Goal: Information Seeking & Learning: Learn about a topic

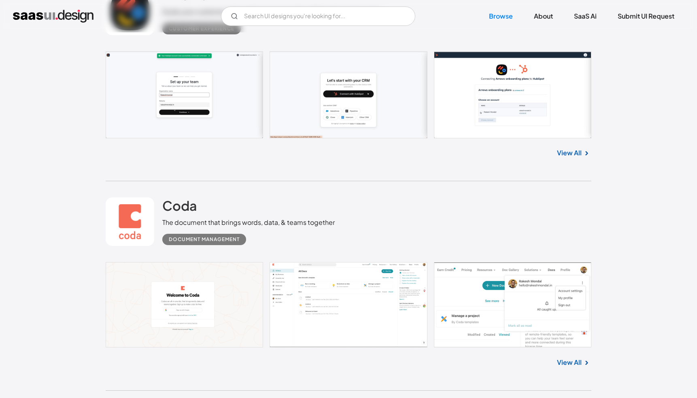
scroll to position [354, 0]
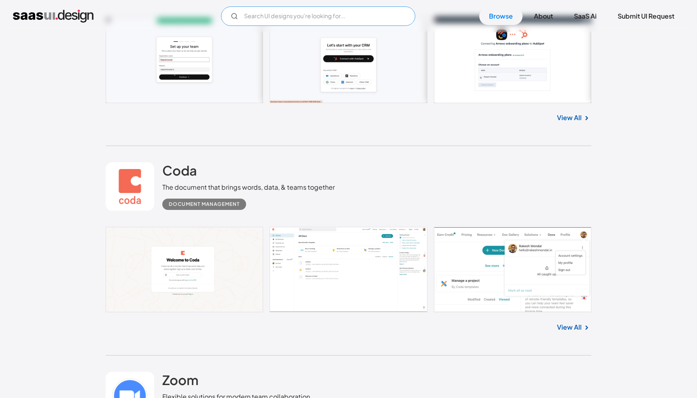
click at [262, 22] on input "Email Form" at bounding box center [318, 15] width 194 height 19
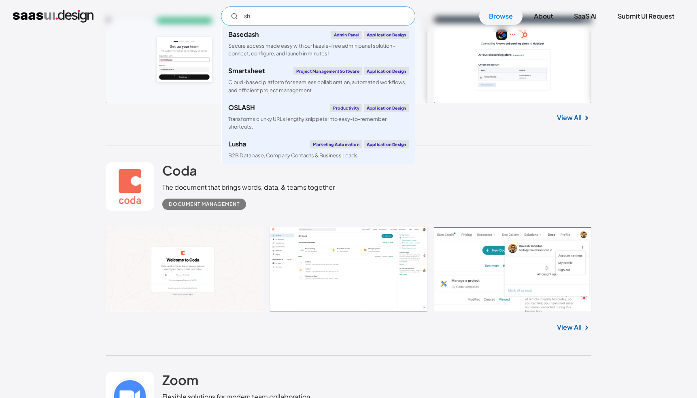
type input "s"
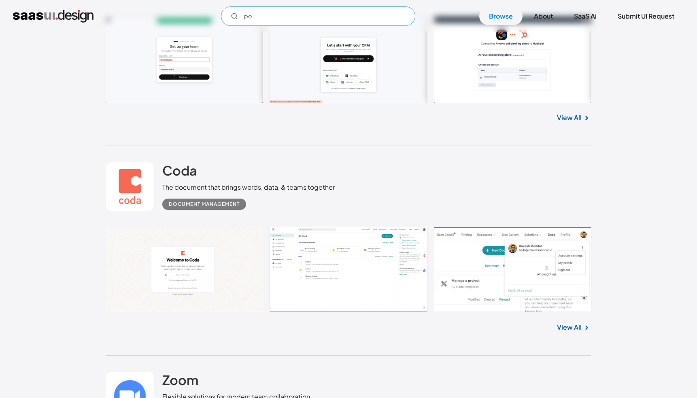
type input "p"
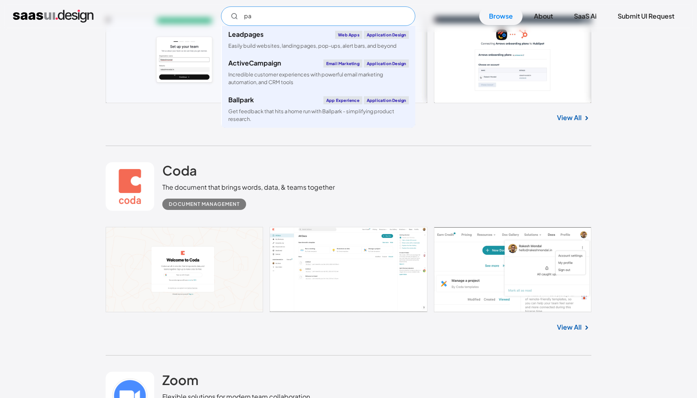
type input "p"
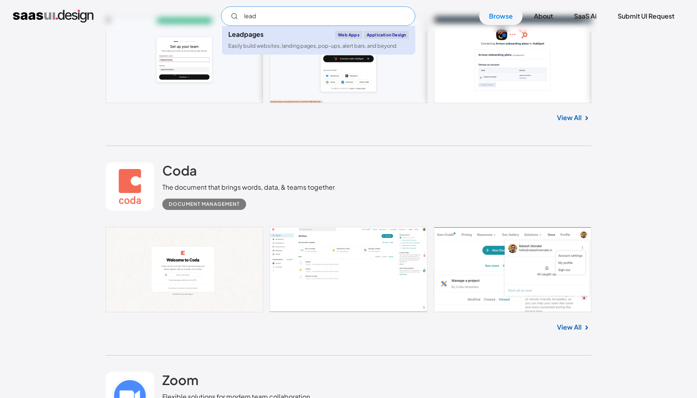
click at [269, 44] on div "Easily build websites, landing pages, pop-ups, alert bars, and beyond" at bounding box center [312, 46] width 168 height 8
type input "lead"
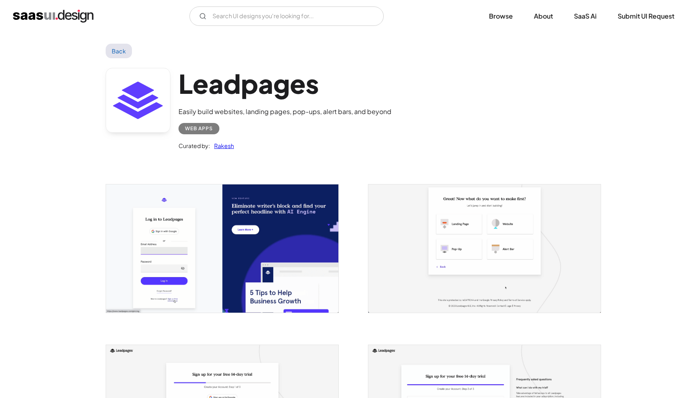
scroll to position [4, 0]
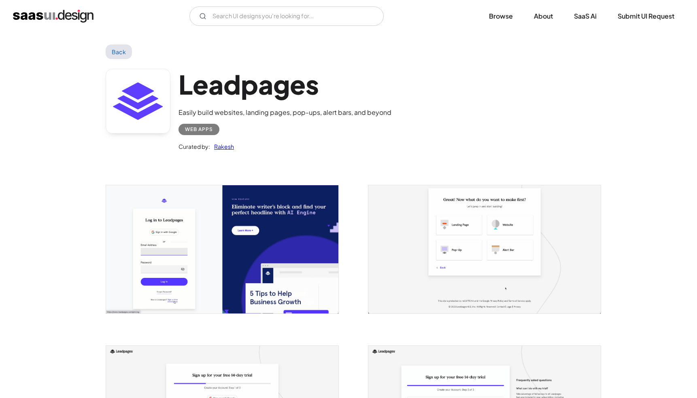
click at [407, 224] on img "open lightbox" at bounding box center [484, 249] width 232 height 128
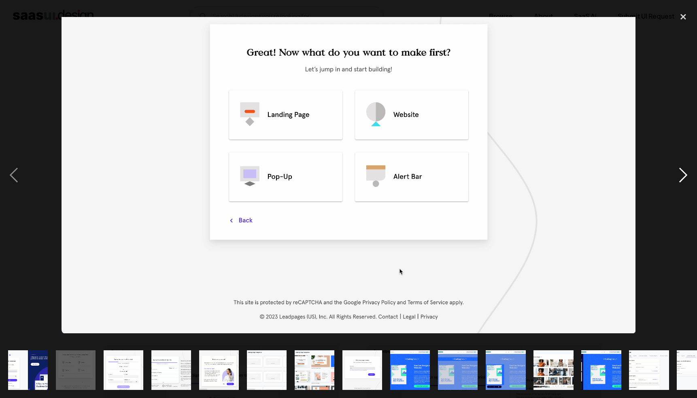
click at [680, 176] on div "next image" at bounding box center [683, 175] width 28 height 335
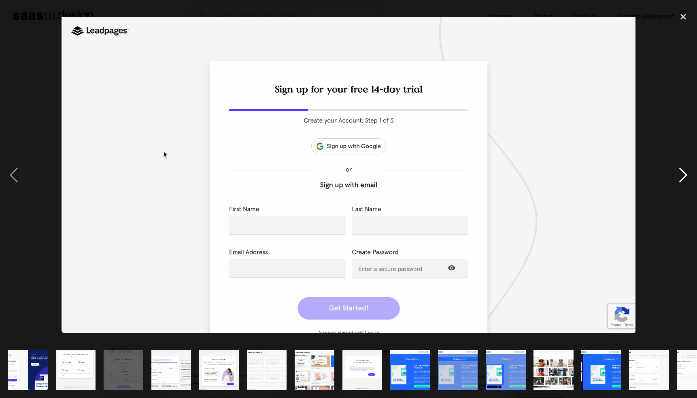
click at [680, 176] on div "next image" at bounding box center [683, 175] width 28 height 335
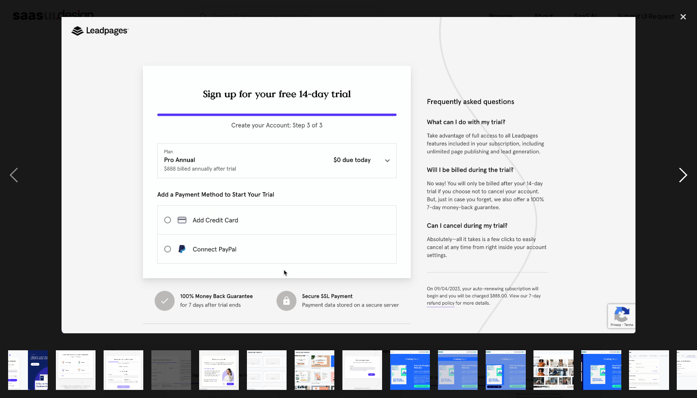
click at [680, 176] on div "next image" at bounding box center [683, 175] width 28 height 335
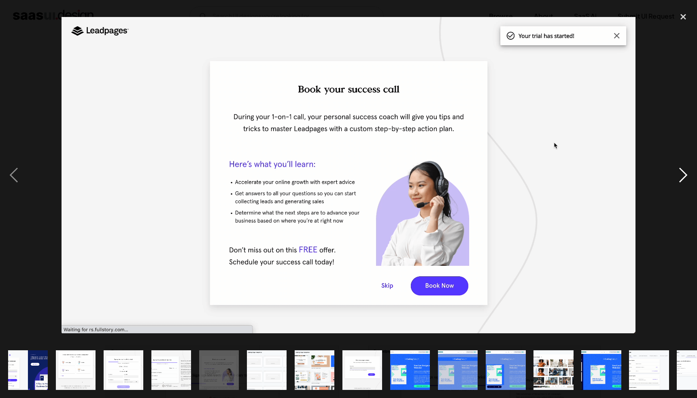
click at [680, 176] on div "next image" at bounding box center [683, 175] width 28 height 335
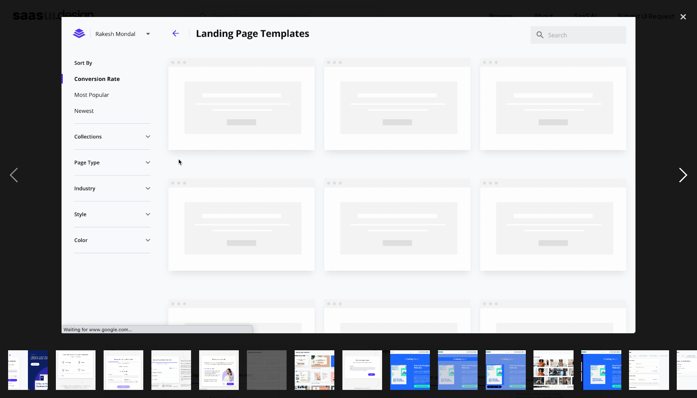
click at [680, 176] on div "next image" at bounding box center [683, 175] width 28 height 335
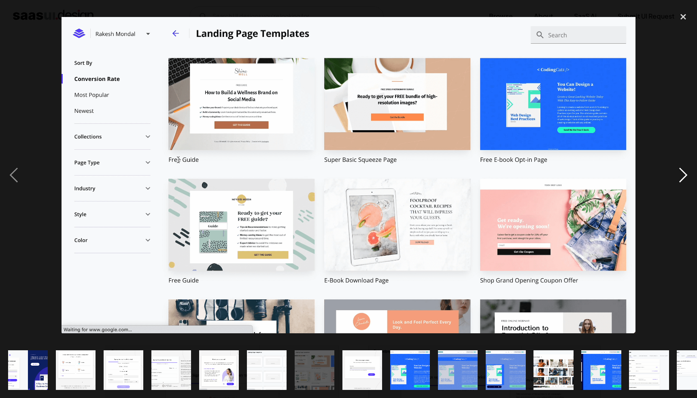
click at [680, 176] on div "next image" at bounding box center [683, 175] width 28 height 335
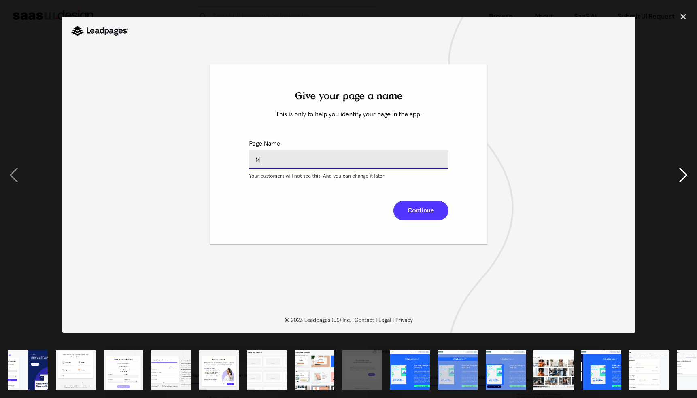
click at [680, 176] on div "next image" at bounding box center [683, 175] width 28 height 335
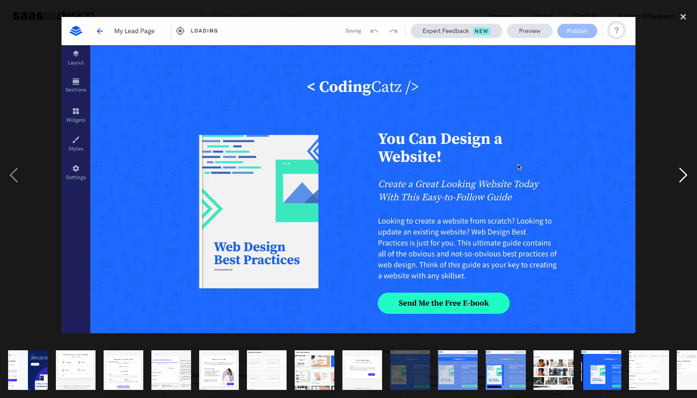
click at [680, 176] on div "next image" at bounding box center [683, 175] width 28 height 335
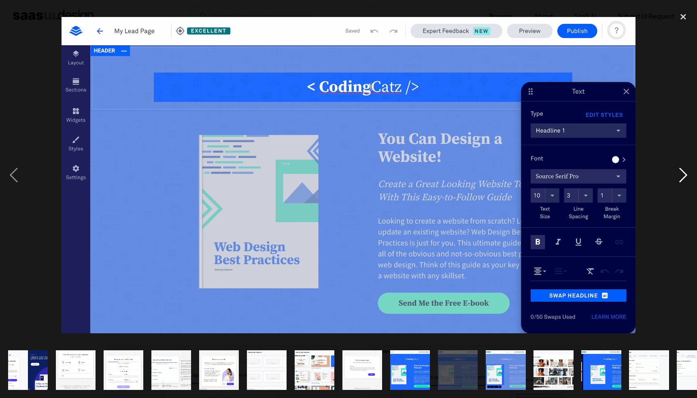
click at [680, 176] on div "next image" at bounding box center [683, 175] width 28 height 335
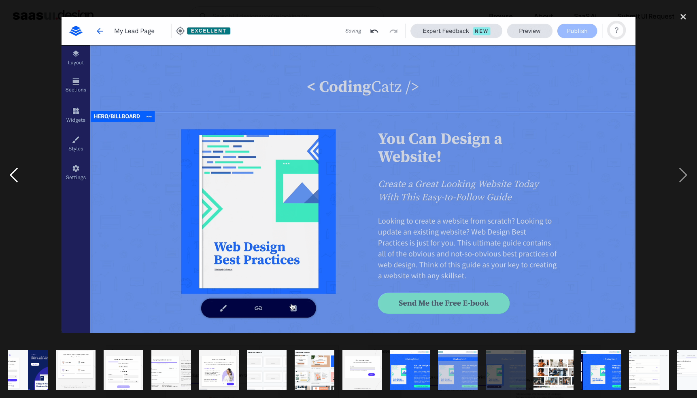
click at [11, 174] on div "previous image" at bounding box center [14, 175] width 28 height 335
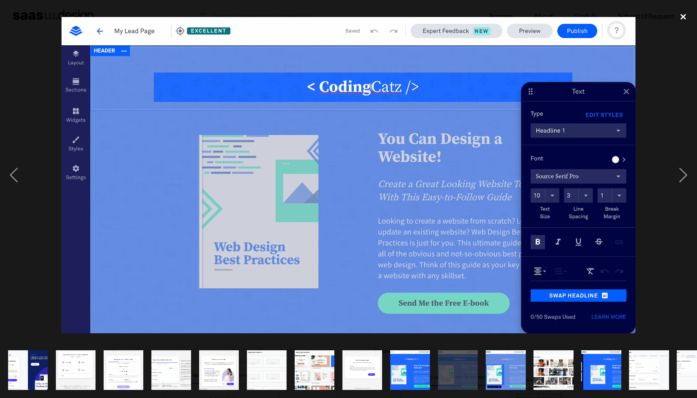
click at [683, 17] on div "close lightbox" at bounding box center [683, 17] width 28 height 18
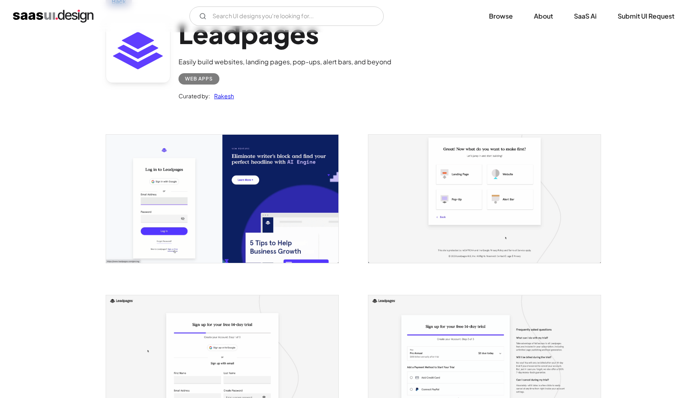
scroll to position [82, 0]
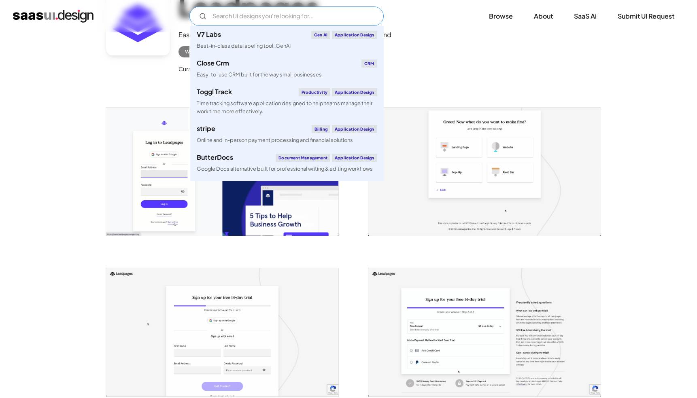
click at [227, 16] on input "Email Form" at bounding box center [286, 15] width 194 height 19
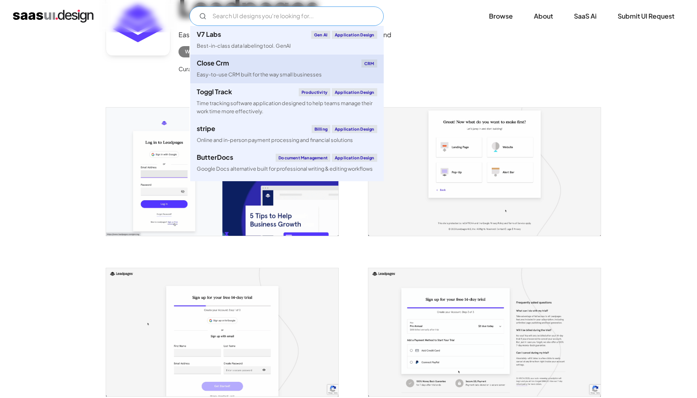
click at [219, 69] on link "Close Crm CRM Easy-to-use CRM built for the way small businesses" at bounding box center [286, 69] width 193 height 29
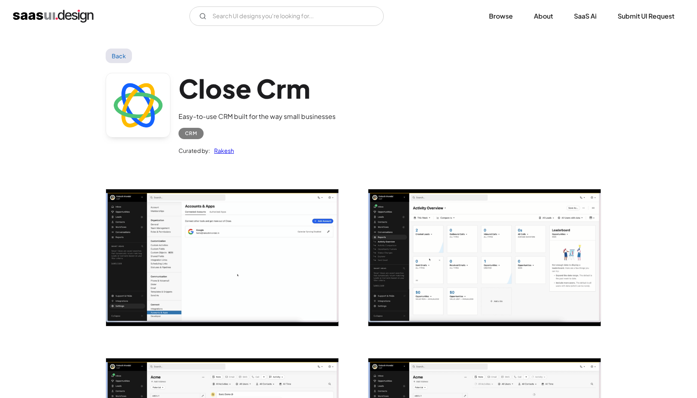
click at [320, 216] on img "open lightbox" at bounding box center [222, 257] width 232 height 137
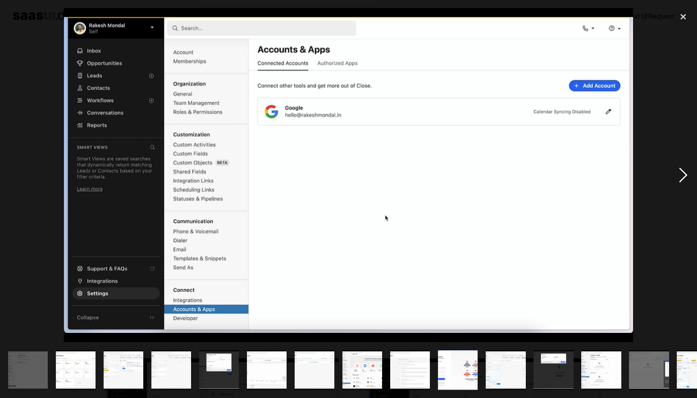
click at [687, 182] on div "next image" at bounding box center [683, 175] width 28 height 335
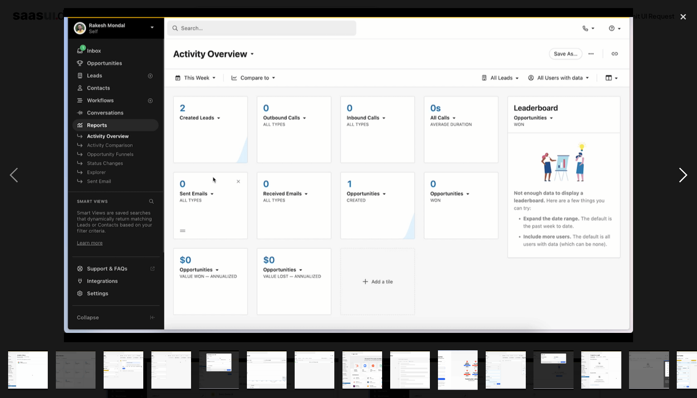
click at [681, 176] on div "next image" at bounding box center [683, 175] width 28 height 335
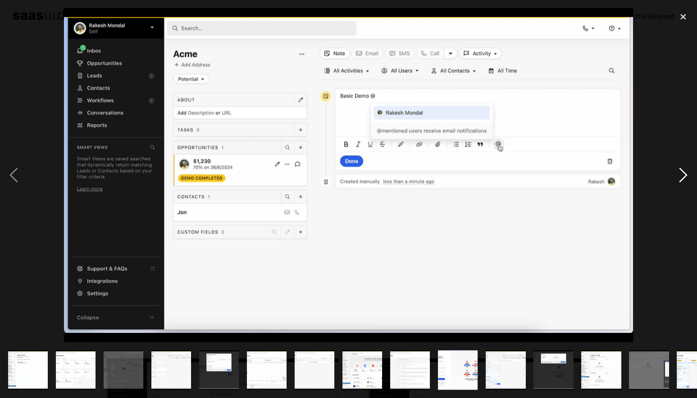
click at [680, 176] on div "next image" at bounding box center [683, 175] width 28 height 335
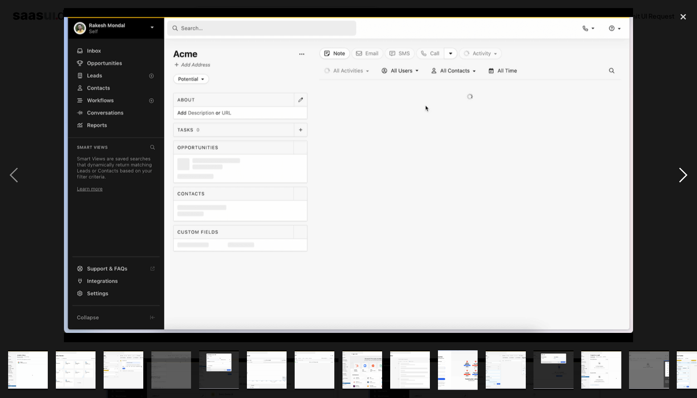
click at [680, 176] on div "next image" at bounding box center [683, 175] width 28 height 335
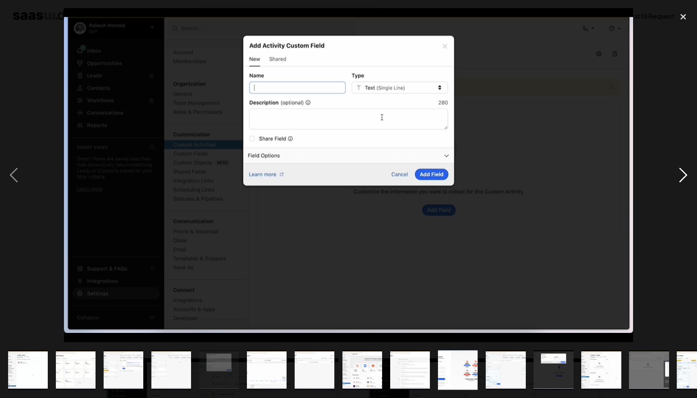
click at [680, 176] on div "next image" at bounding box center [683, 175] width 28 height 335
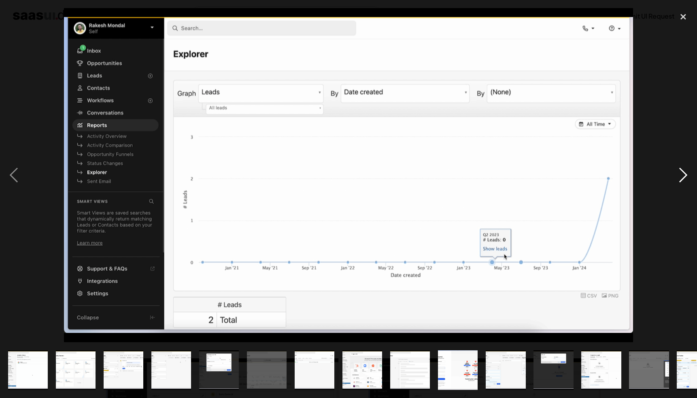
click at [680, 176] on div "next image" at bounding box center [683, 175] width 28 height 335
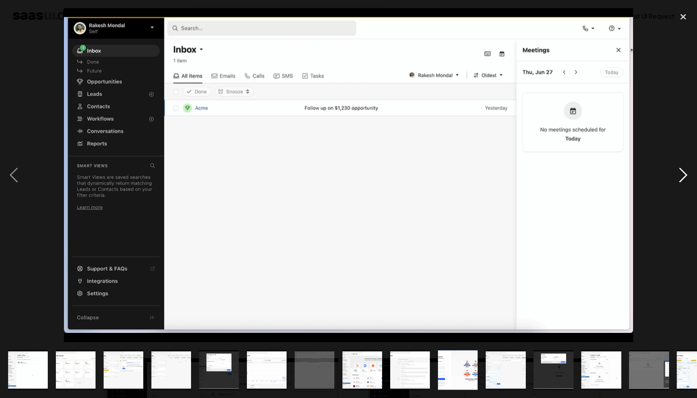
click at [680, 176] on div "next image" at bounding box center [683, 175] width 28 height 335
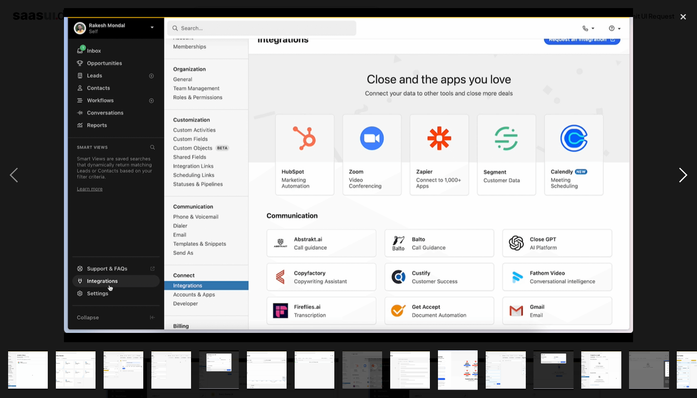
click at [680, 176] on div "next image" at bounding box center [683, 175] width 28 height 335
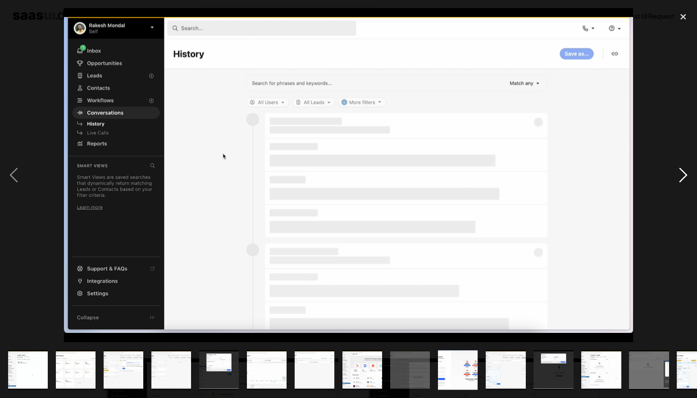
click at [680, 176] on div "next image" at bounding box center [683, 175] width 28 height 335
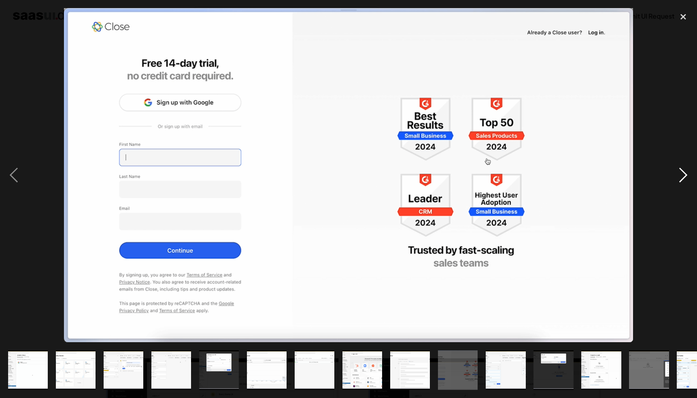
click at [680, 176] on div "next image" at bounding box center [683, 175] width 28 height 335
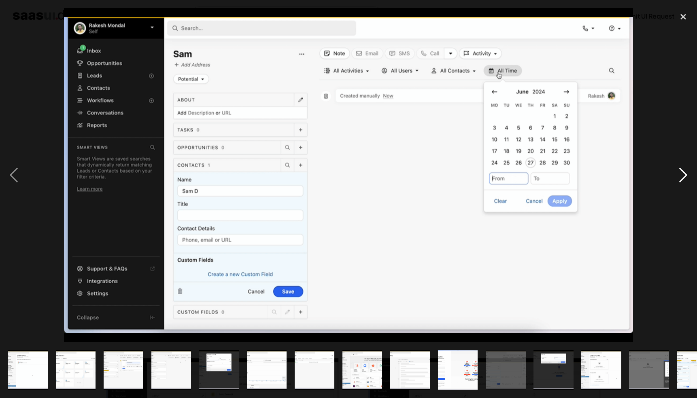
click at [680, 176] on div "next image" at bounding box center [683, 175] width 28 height 335
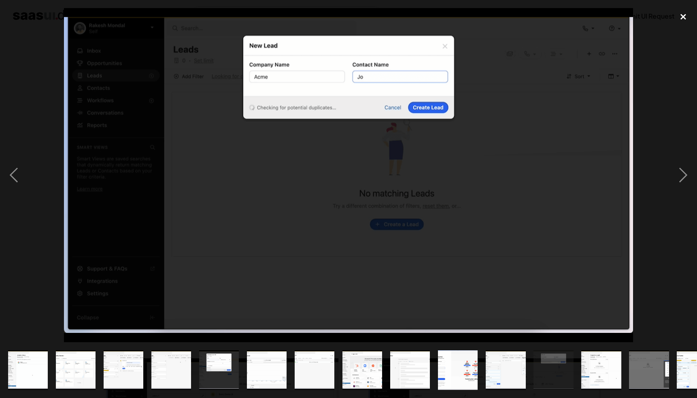
click at [681, 17] on div "close lightbox" at bounding box center [683, 17] width 28 height 18
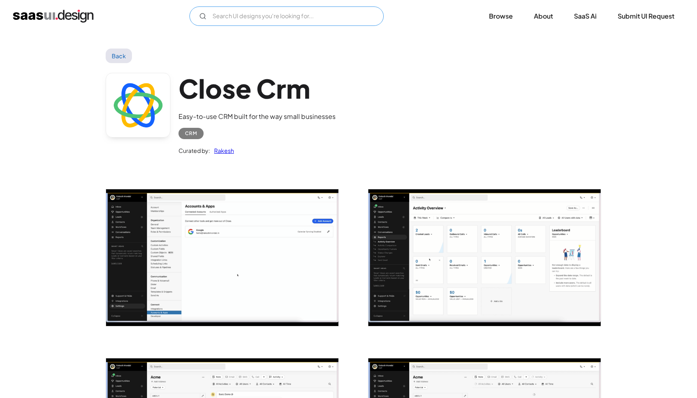
click at [220, 21] on input "Email Form" at bounding box center [286, 15] width 194 height 19
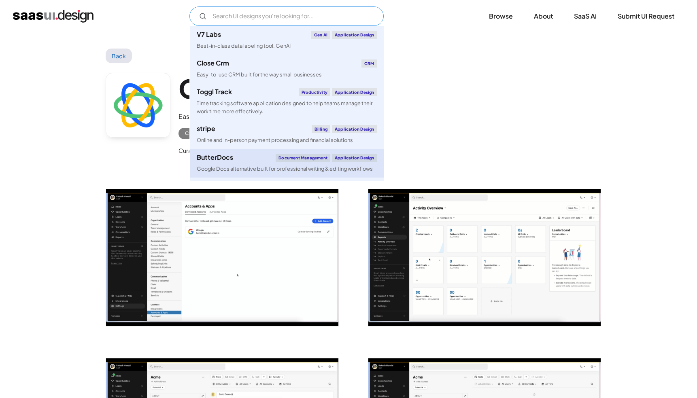
click at [239, 172] on div "Google Docs alternative built for professional writing & editing workflows" at bounding box center [285, 169] width 176 height 8
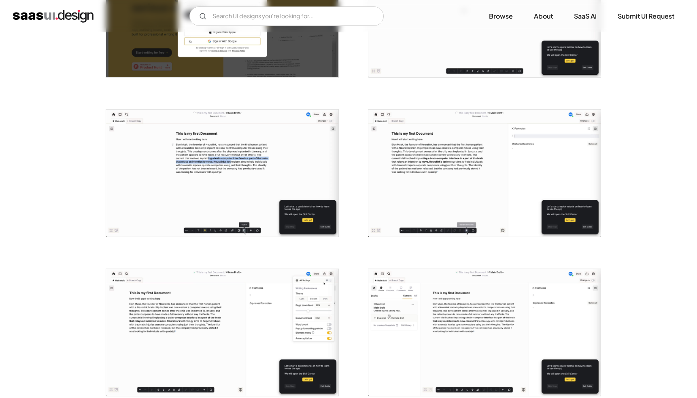
scroll to position [460, 0]
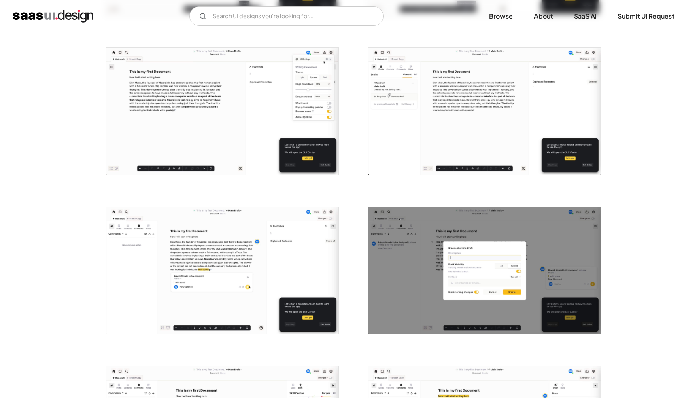
click at [64, 15] on img "home" at bounding box center [53, 16] width 80 height 13
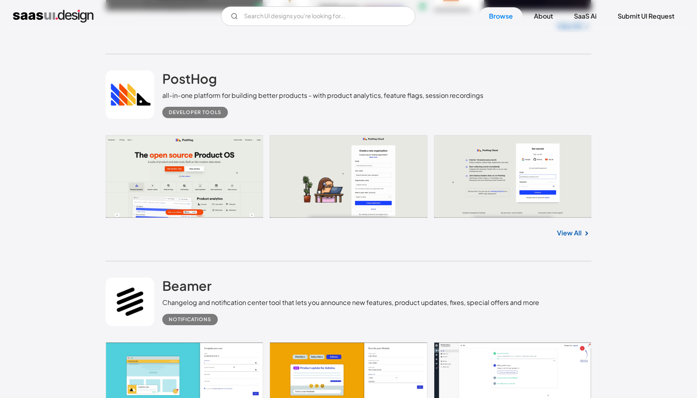
scroll to position [1082, 0]
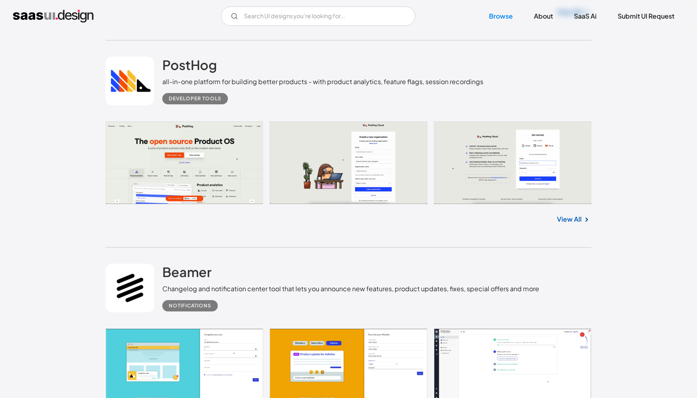
click at [233, 168] on link at bounding box center [348, 162] width 485 height 83
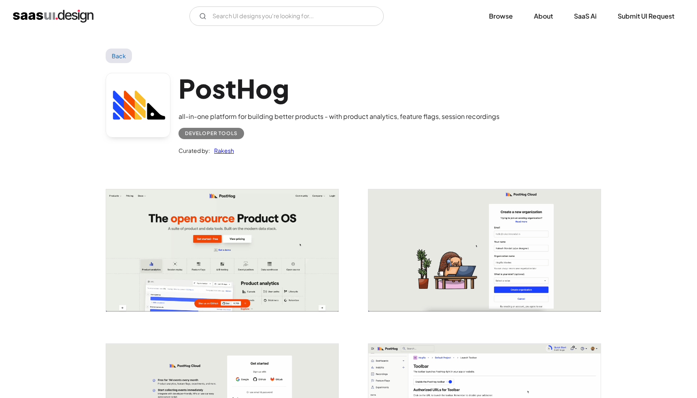
click at [278, 261] on img "open lightbox" at bounding box center [222, 250] width 232 height 122
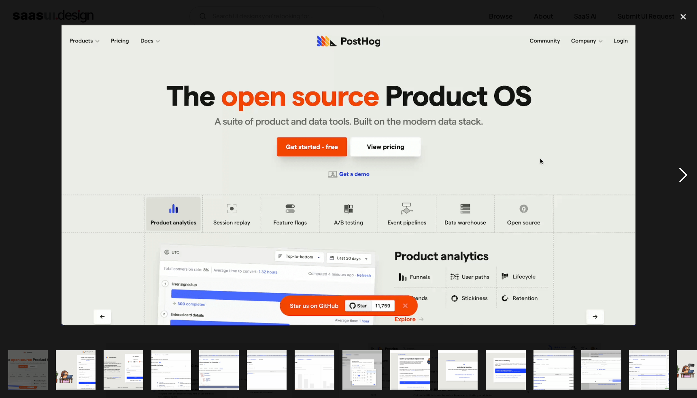
click at [676, 172] on div "next image" at bounding box center [683, 175] width 28 height 335
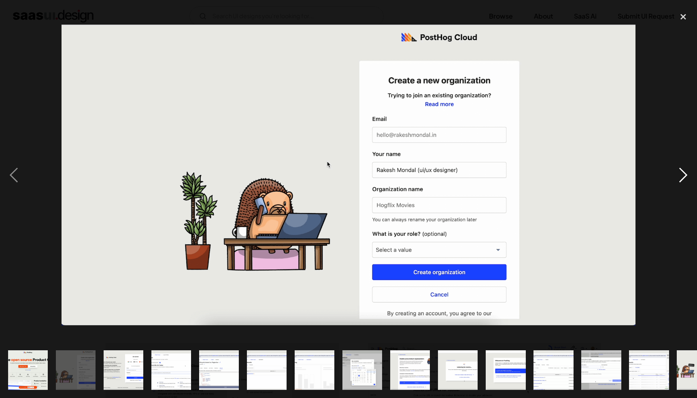
click at [676, 172] on div "next image" at bounding box center [683, 175] width 28 height 335
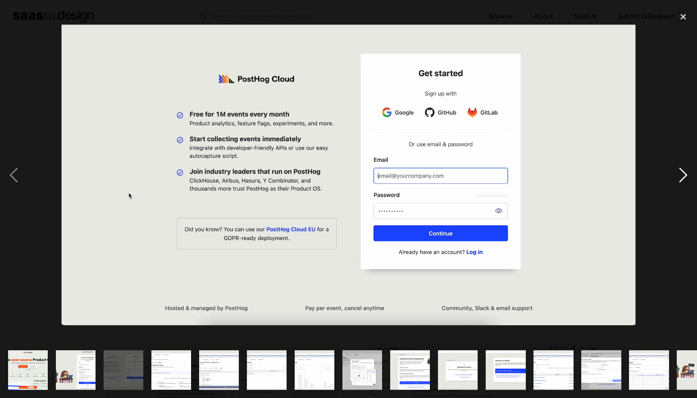
click at [676, 172] on div "next image" at bounding box center [683, 175] width 28 height 335
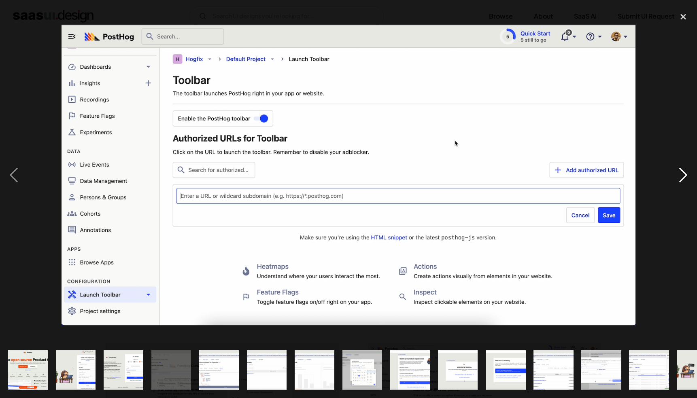
click at [676, 172] on div "next image" at bounding box center [683, 175] width 28 height 335
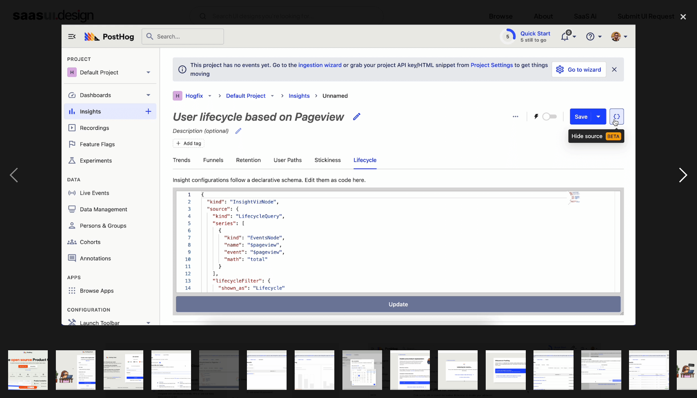
click at [676, 171] on div "next image" at bounding box center [683, 175] width 28 height 335
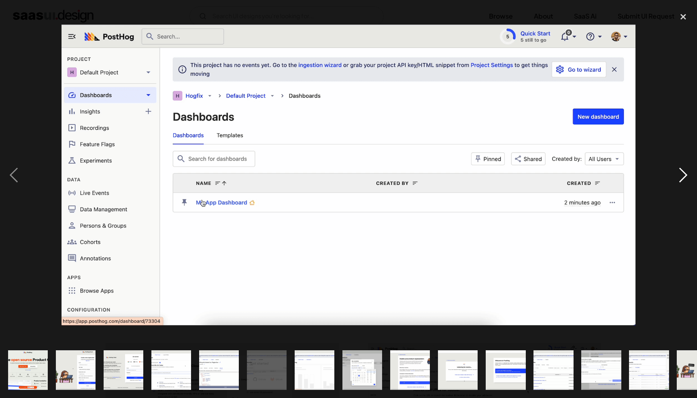
click at [676, 171] on div "next image" at bounding box center [683, 175] width 28 height 335
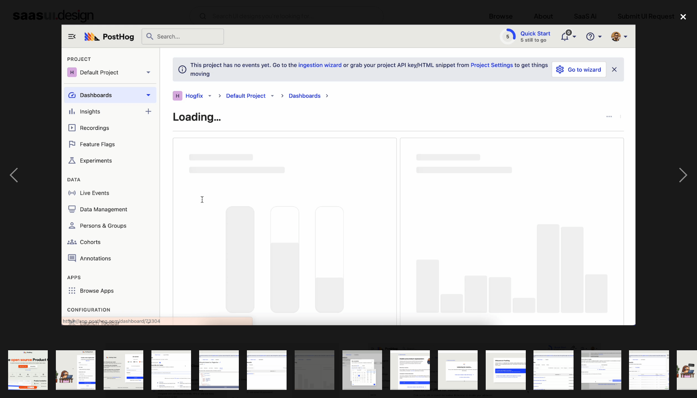
click at [684, 16] on div "close lightbox" at bounding box center [683, 17] width 28 height 18
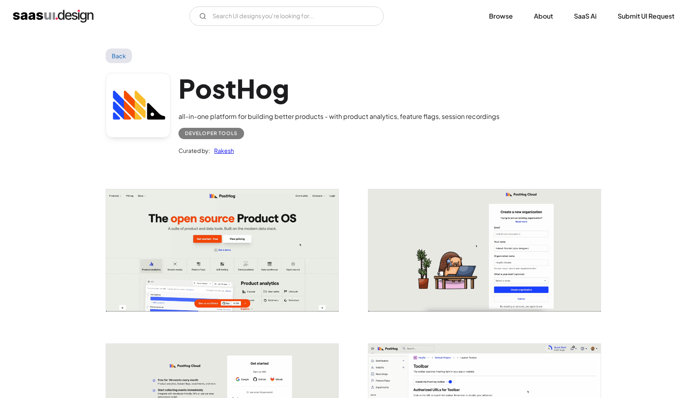
click at [76, 21] on img "home" at bounding box center [53, 16] width 80 height 13
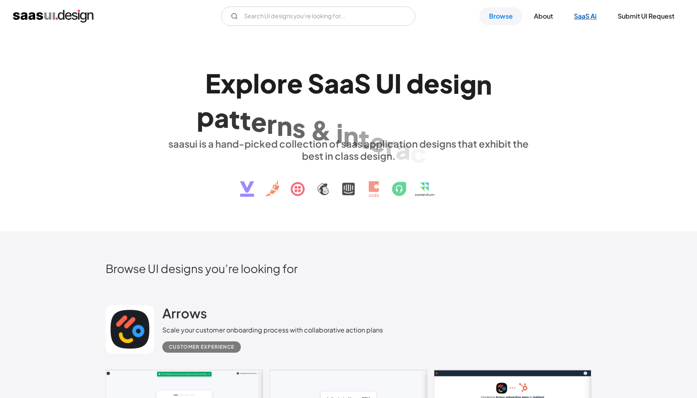
click at [579, 14] on link "SaaS Ai" at bounding box center [585, 16] width 42 height 18
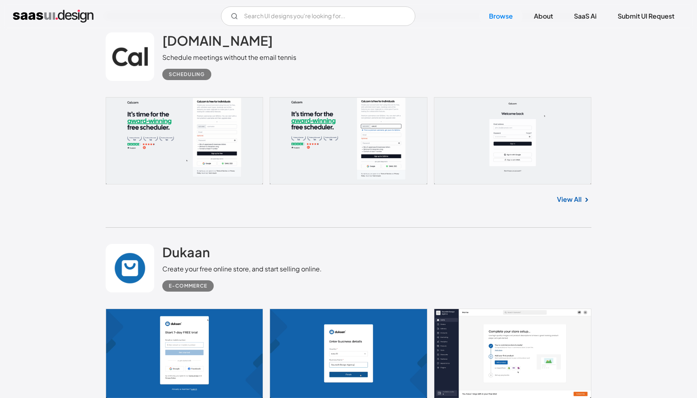
scroll to position [2171, 0]
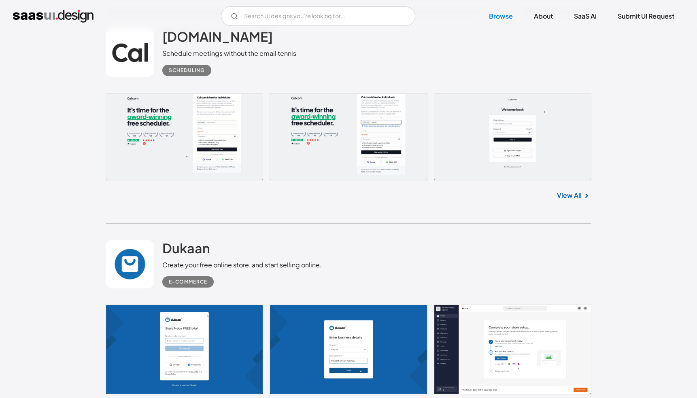
click at [164, 138] on link at bounding box center [348, 136] width 485 height 87
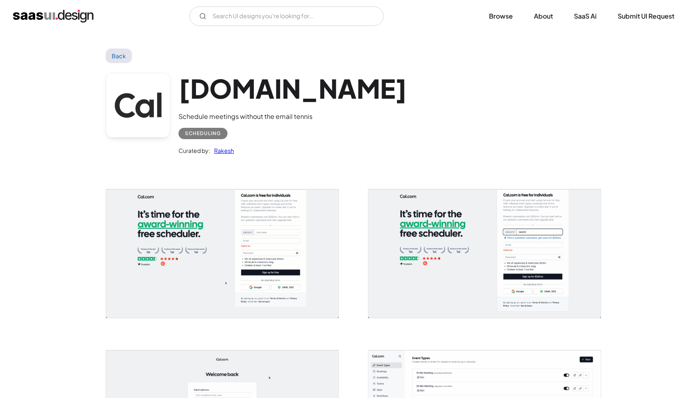
click at [295, 212] on img "open lightbox" at bounding box center [222, 253] width 232 height 128
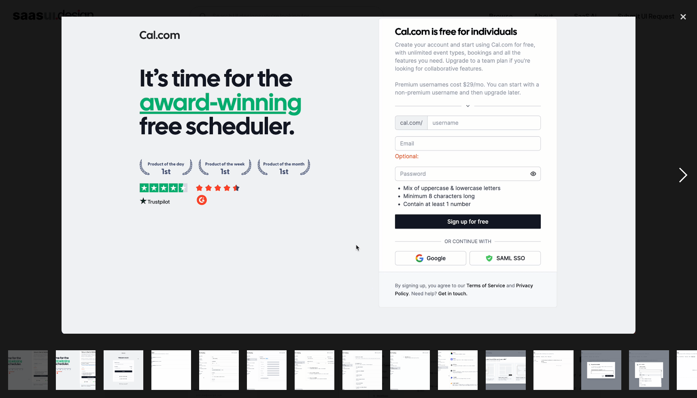
click at [687, 179] on div "next image" at bounding box center [683, 175] width 28 height 335
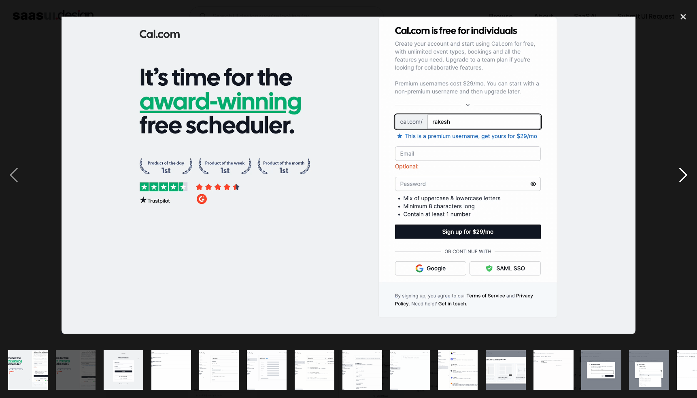
click at [687, 179] on div "next image" at bounding box center [683, 175] width 28 height 335
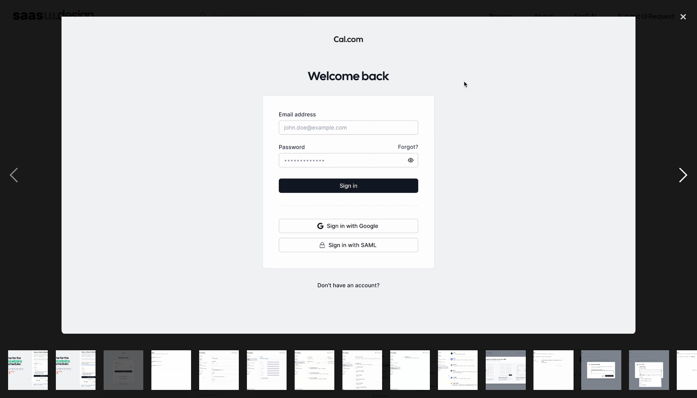
click at [687, 179] on div "next image" at bounding box center [683, 175] width 28 height 335
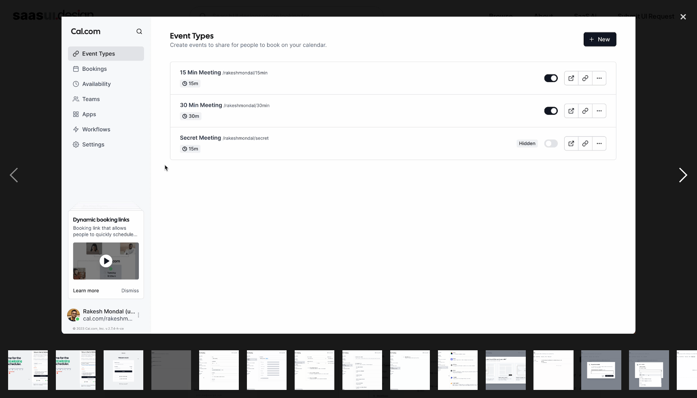
click at [687, 179] on div "next image" at bounding box center [683, 175] width 28 height 335
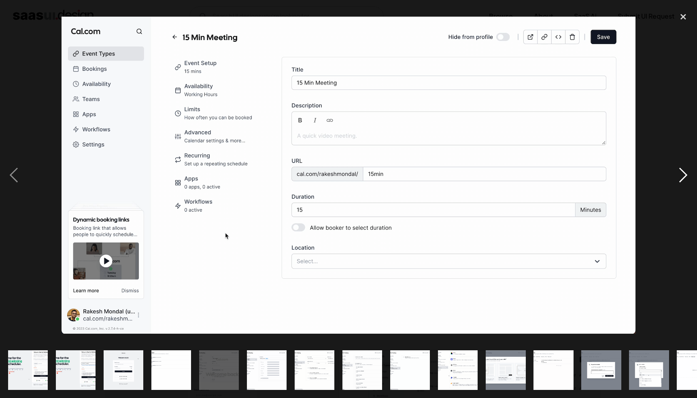
click at [687, 178] on div "next image" at bounding box center [683, 175] width 28 height 335
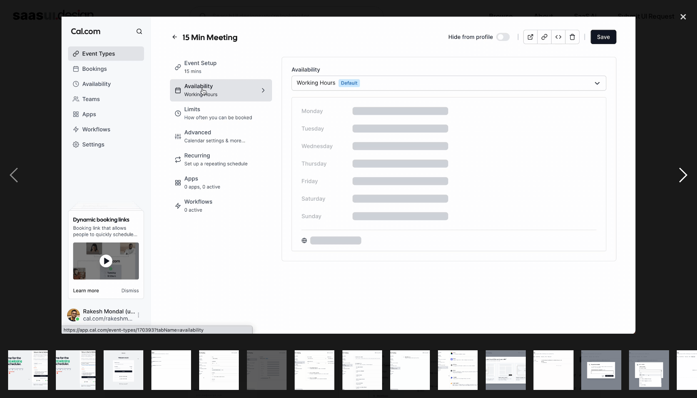
click at [685, 178] on div "next image" at bounding box center [683, 175] width 28 height 335
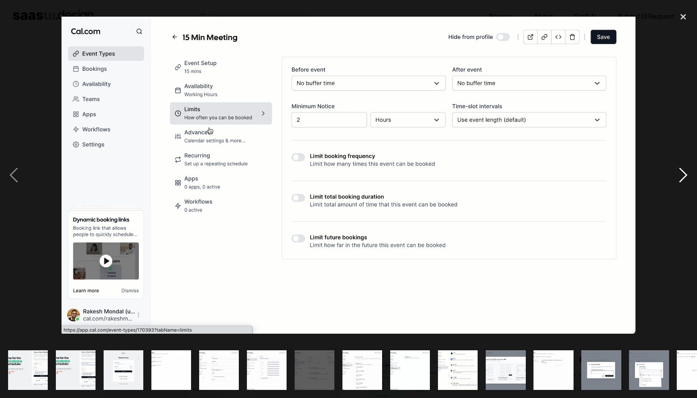
click at [684, 178] on div "next image" at bounding box center [683, 175] width 28 height 335
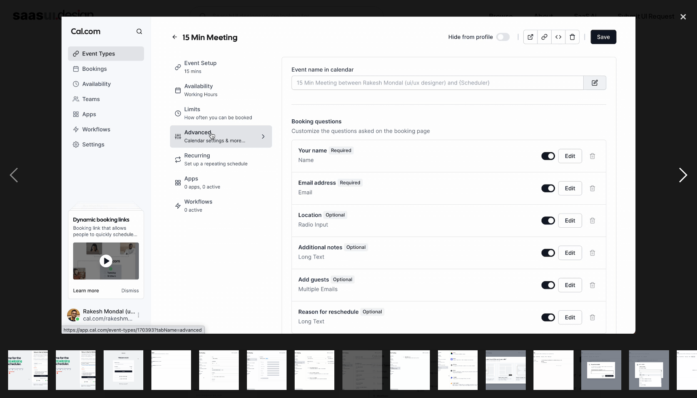
click at [684, 178] on div "next image" at bounding box center [683, 175] width 28 height 335
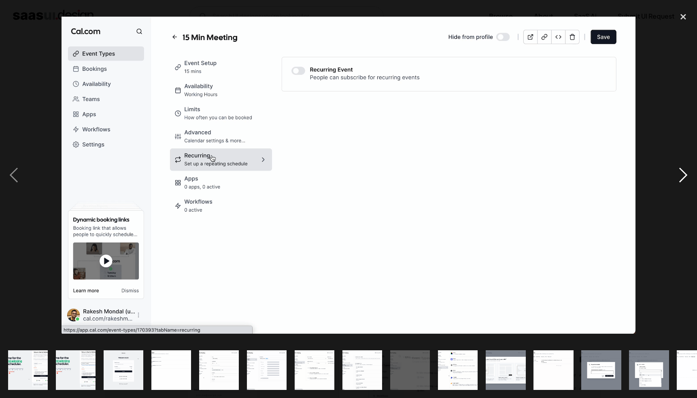
click at [684, 178] on div "next image" at bounding box center [683, 175] width 28 height 335
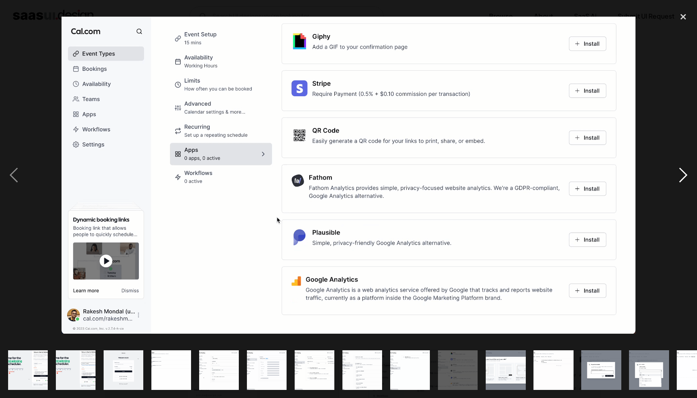
click at [684, 178] on div "next image" at bounding box center [683, 175] width 28 height 335
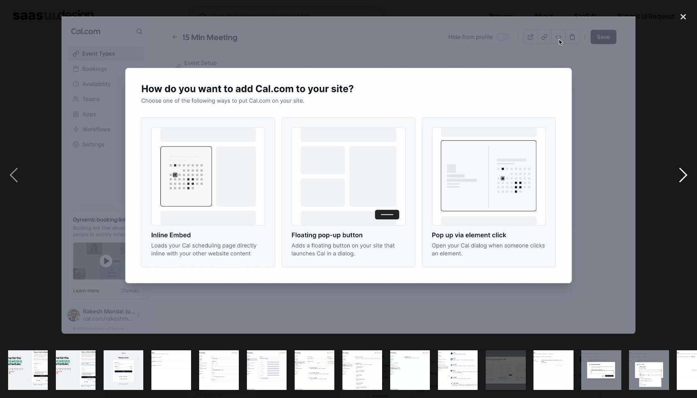
click at [684, 178] on div "next image" at bounding box center [683, 175] width 28 height 335
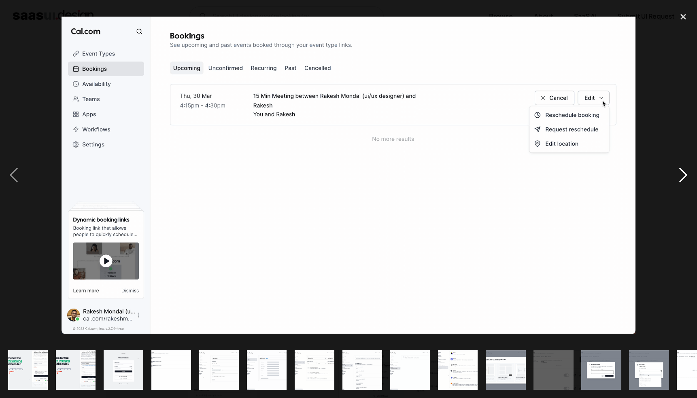
click at [684, 178] on div "next image" at bounding box center [683, 175] width 28 height 335
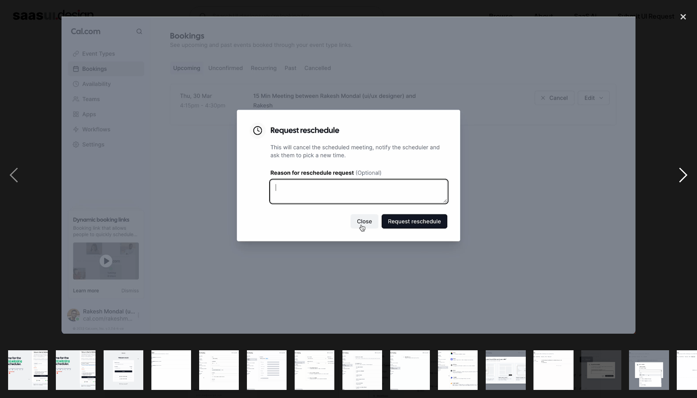
click at [684, 178] on div "next image" at bounding box center [683, 175] width 28 height 335
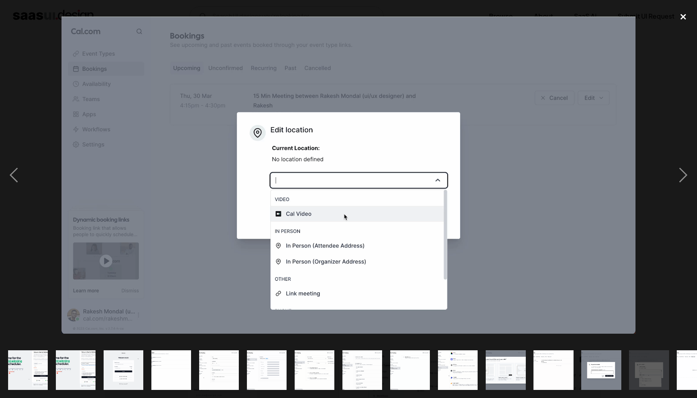
click at [684, 17] on div "close lightbox" at bounding box center [683, 17] width 28 height 18
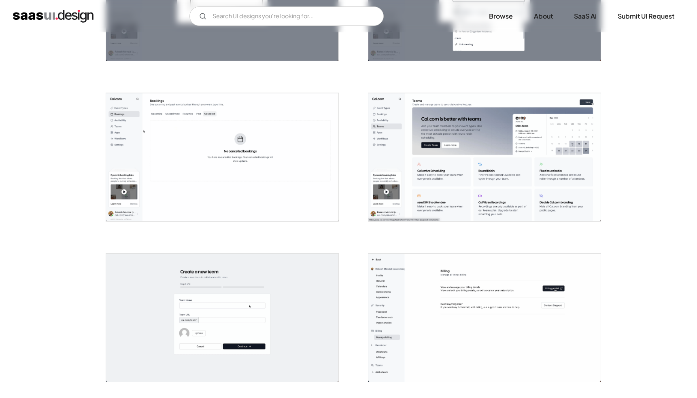
scroll to position [1201, 0]
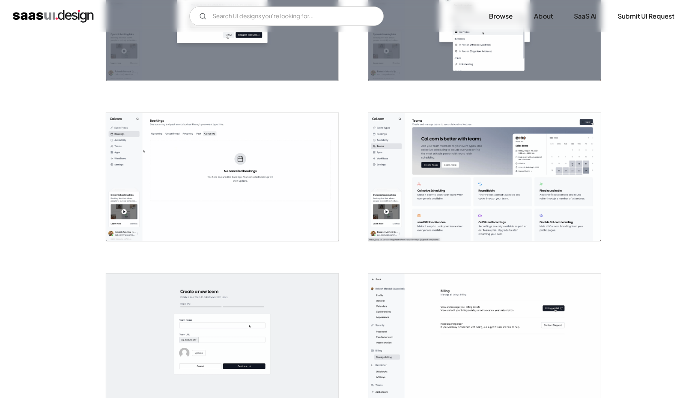
click at [432, 212] on img "open lightbox" at bounding box center [484, 177] width 232 height 128
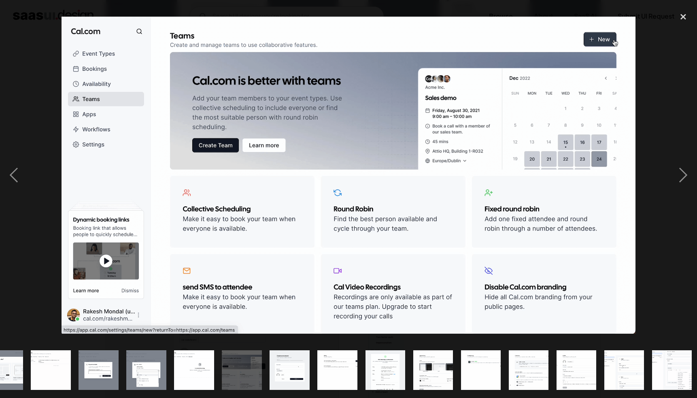
scroll to position [0, 505]
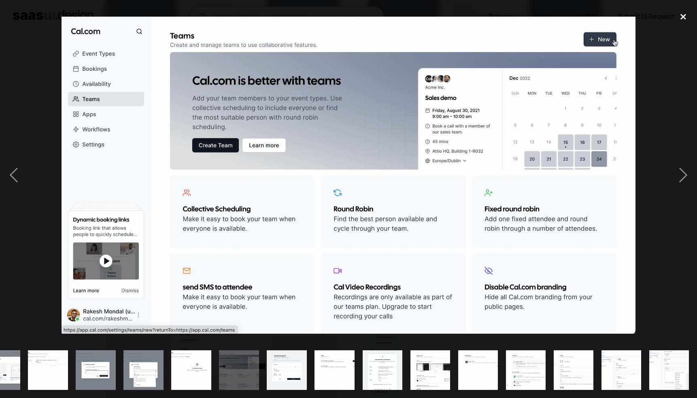
click at [682, 18] on div "close lightbox" at bounding box center [683, 17] width 28 height 18
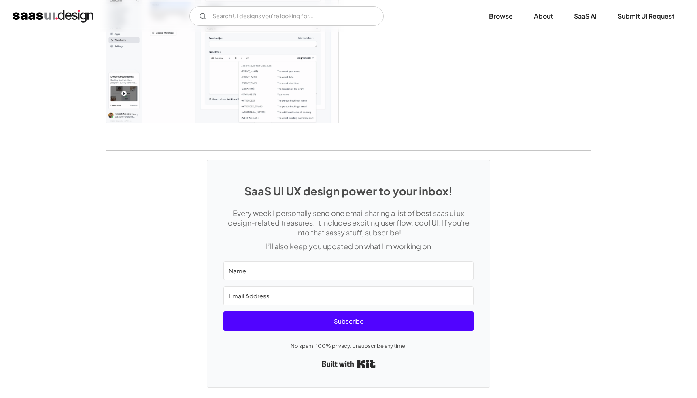
scroll to position [2123, 0]
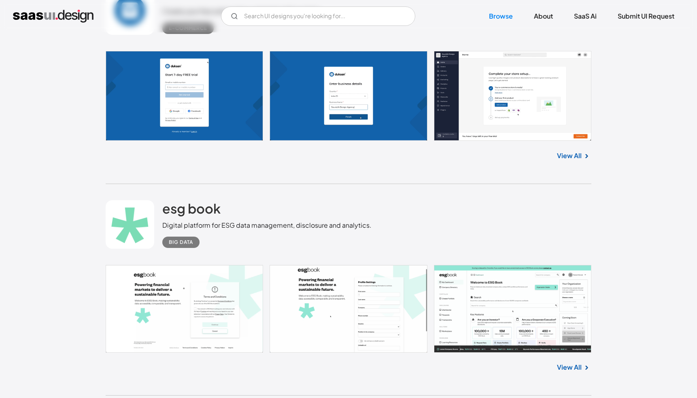
scroll to position [2503, 0]
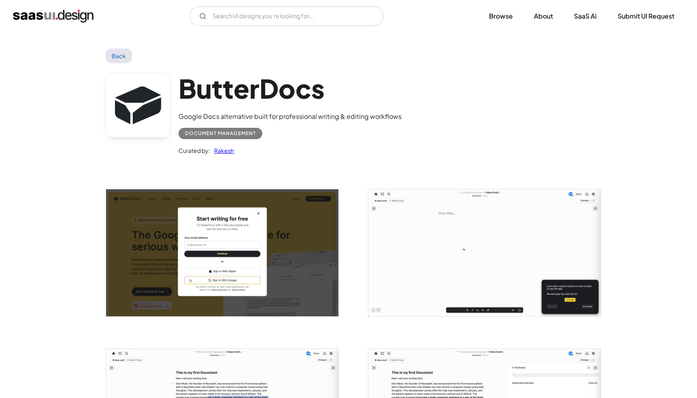
scroll to position [460, 0]
